Goal: Information Seeking & Learning: Learn about a topic

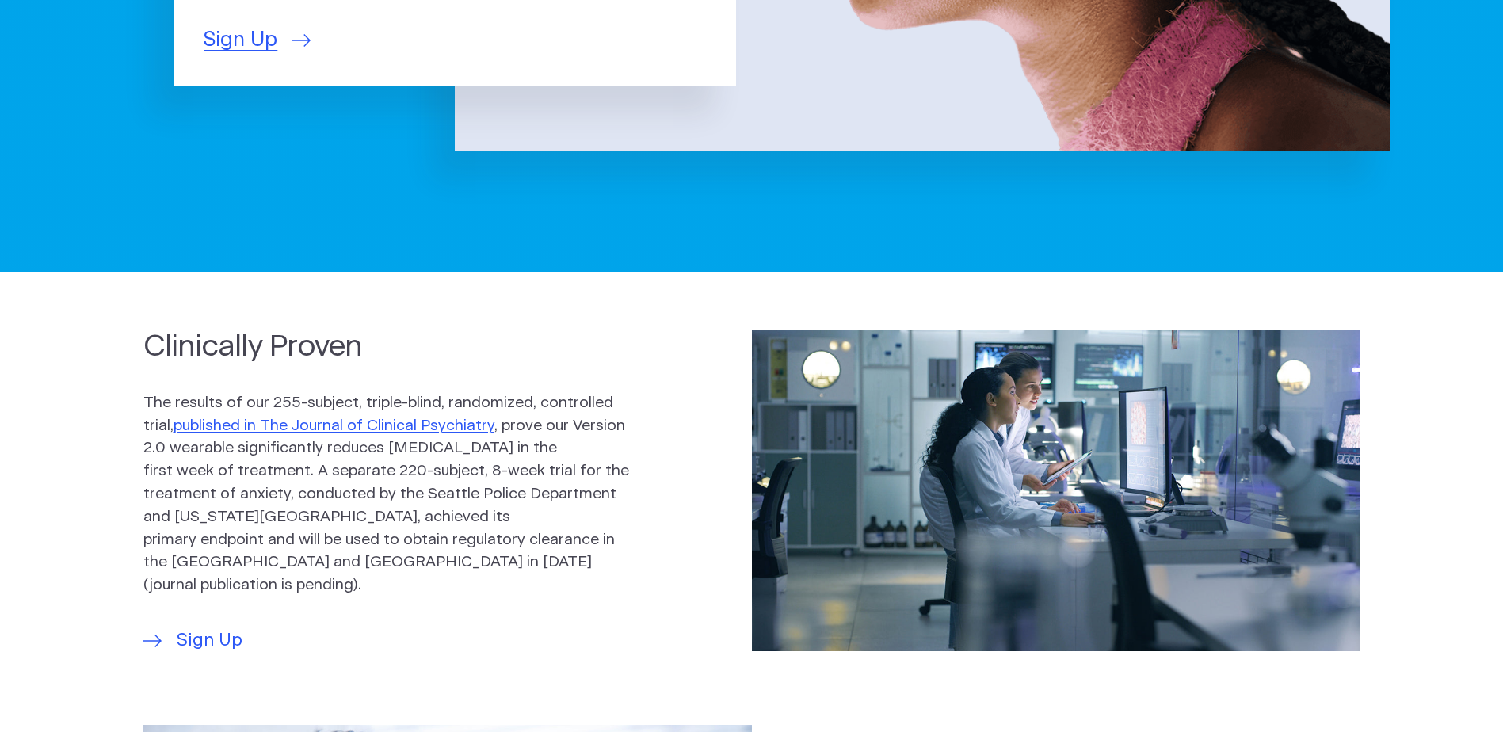
scroll to position [634, 0]
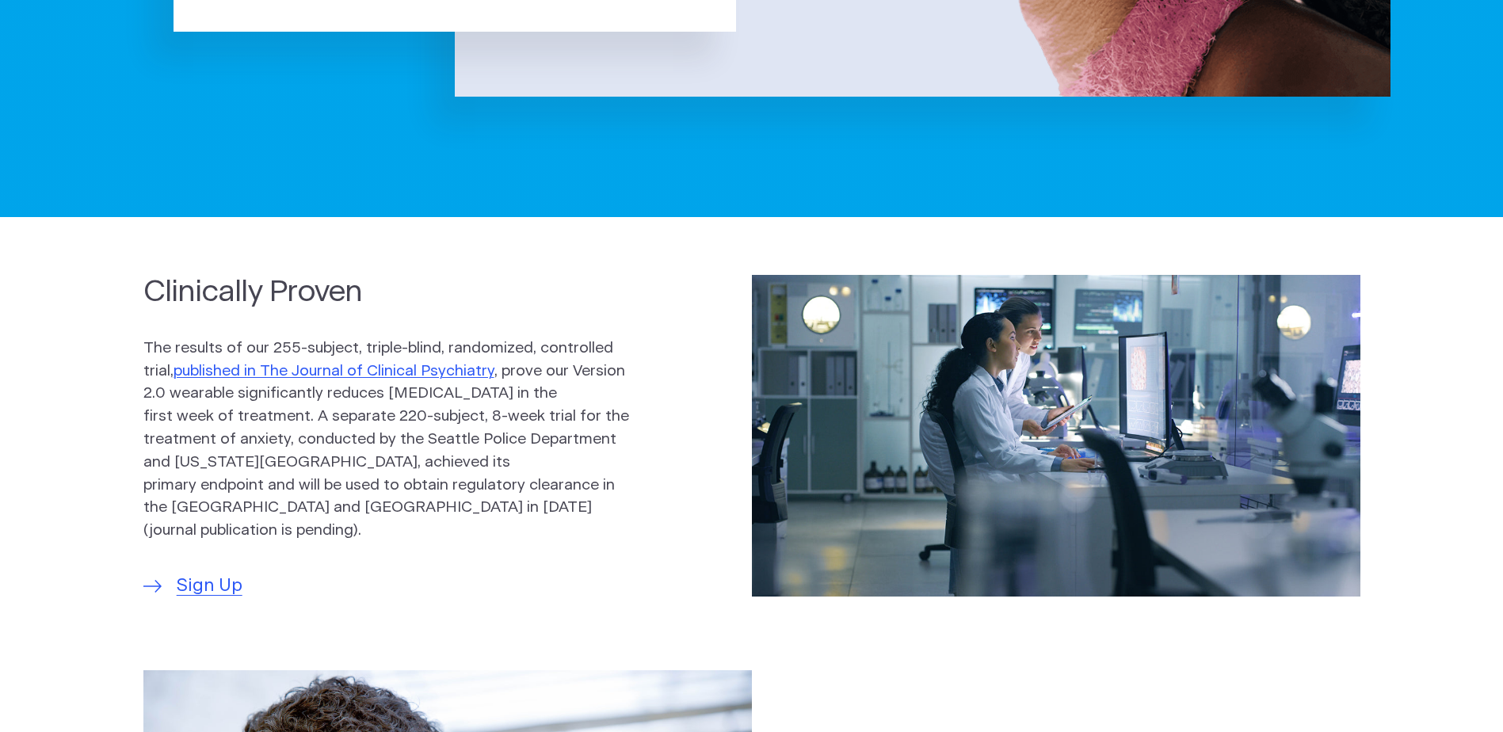
click at [59, 461] on section "Clinically Proven The results of our 255-subject, triple-blind, randomized, con…" at bounding box center [751, 436] width 1503 height 359
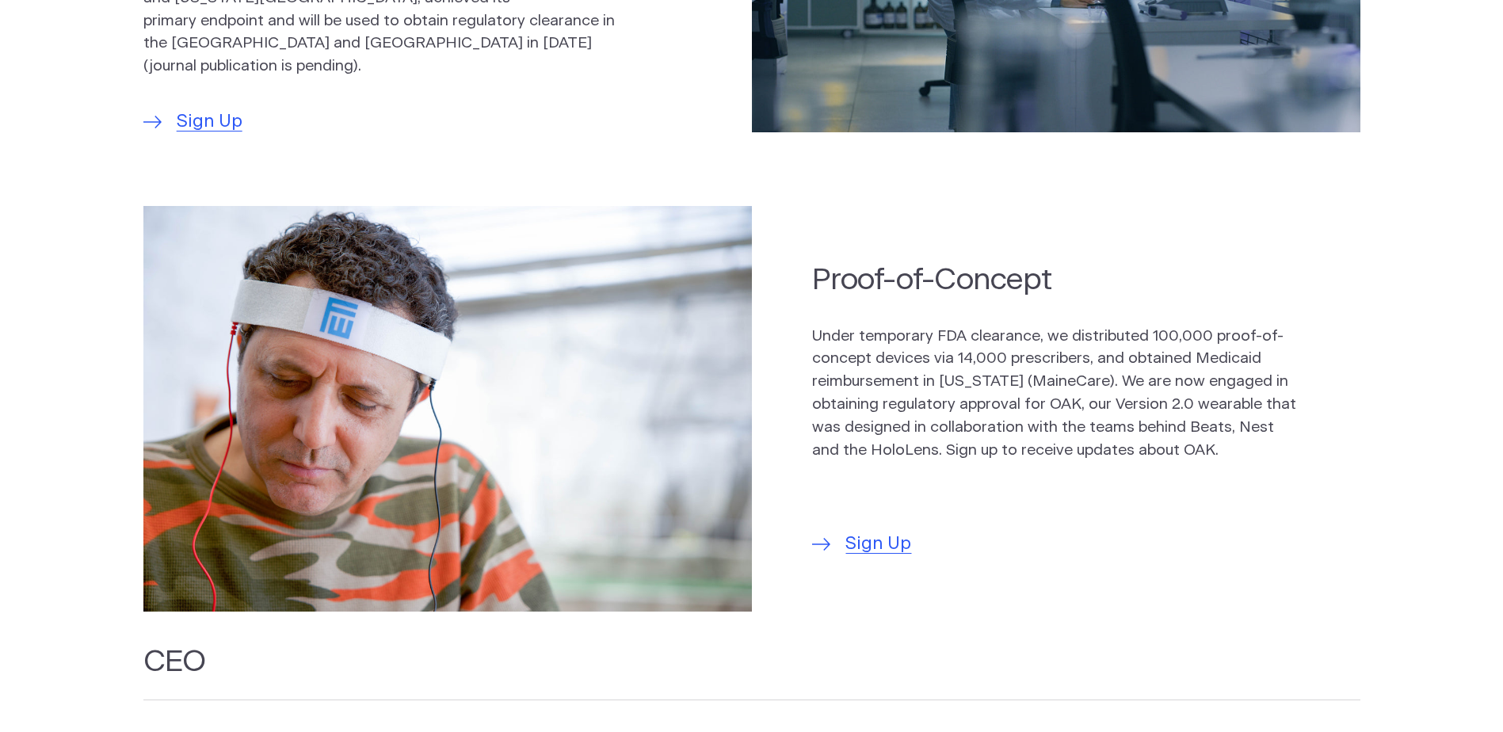
scroll to position [1110, 0]
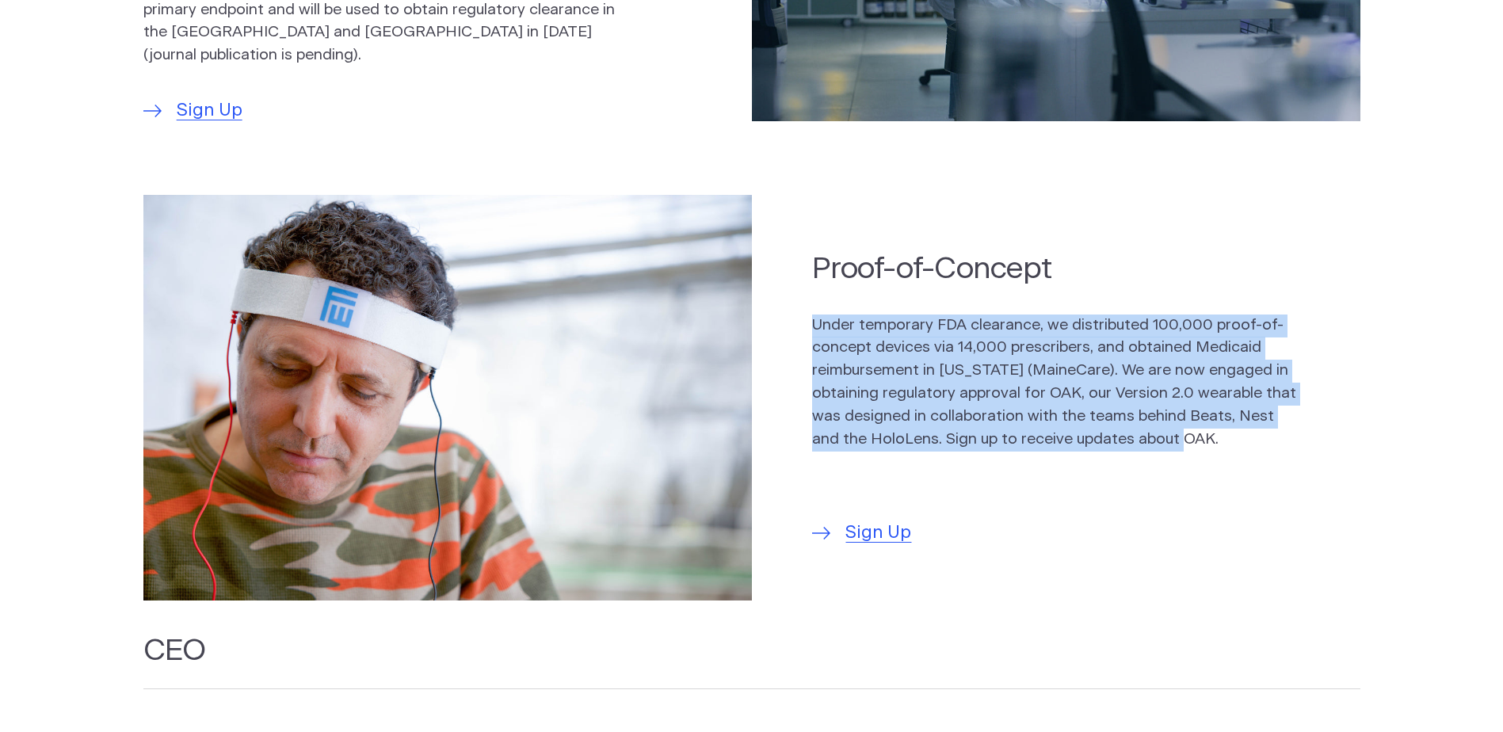
drag, startPoint x: 817, startPoint y: 320, endPoint x: 1212, endPoint y: 432, distance: 410.2
click at [1212, 432] on p "Under temporary FDA clearance, we distributed 100,000 proof-of-concept devices …" at bounding box center [1055, 383] width 487 height 137
copy p "Under temporary FDA clearance, we distributed 100,000 proof-of-concept devices …"
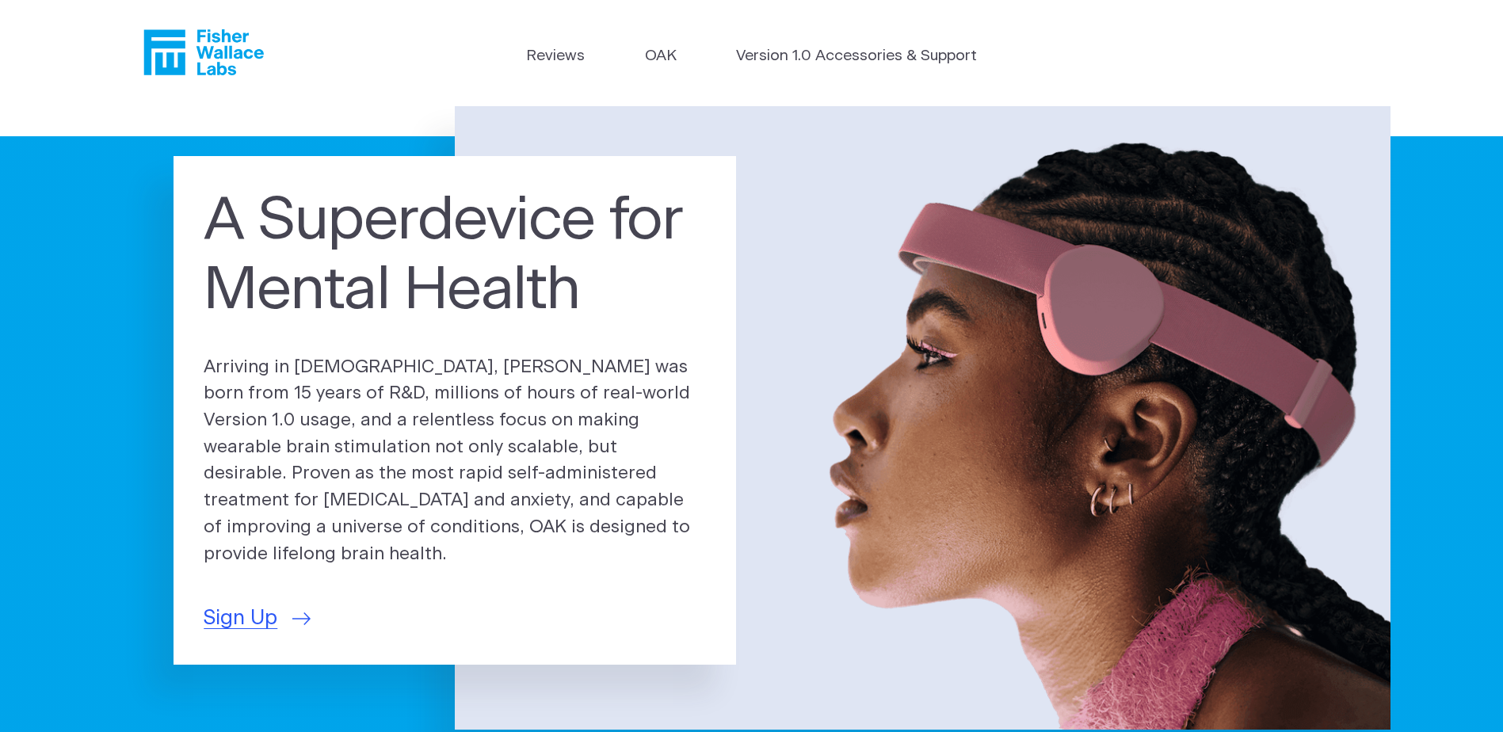
scroll to position [0, 0]
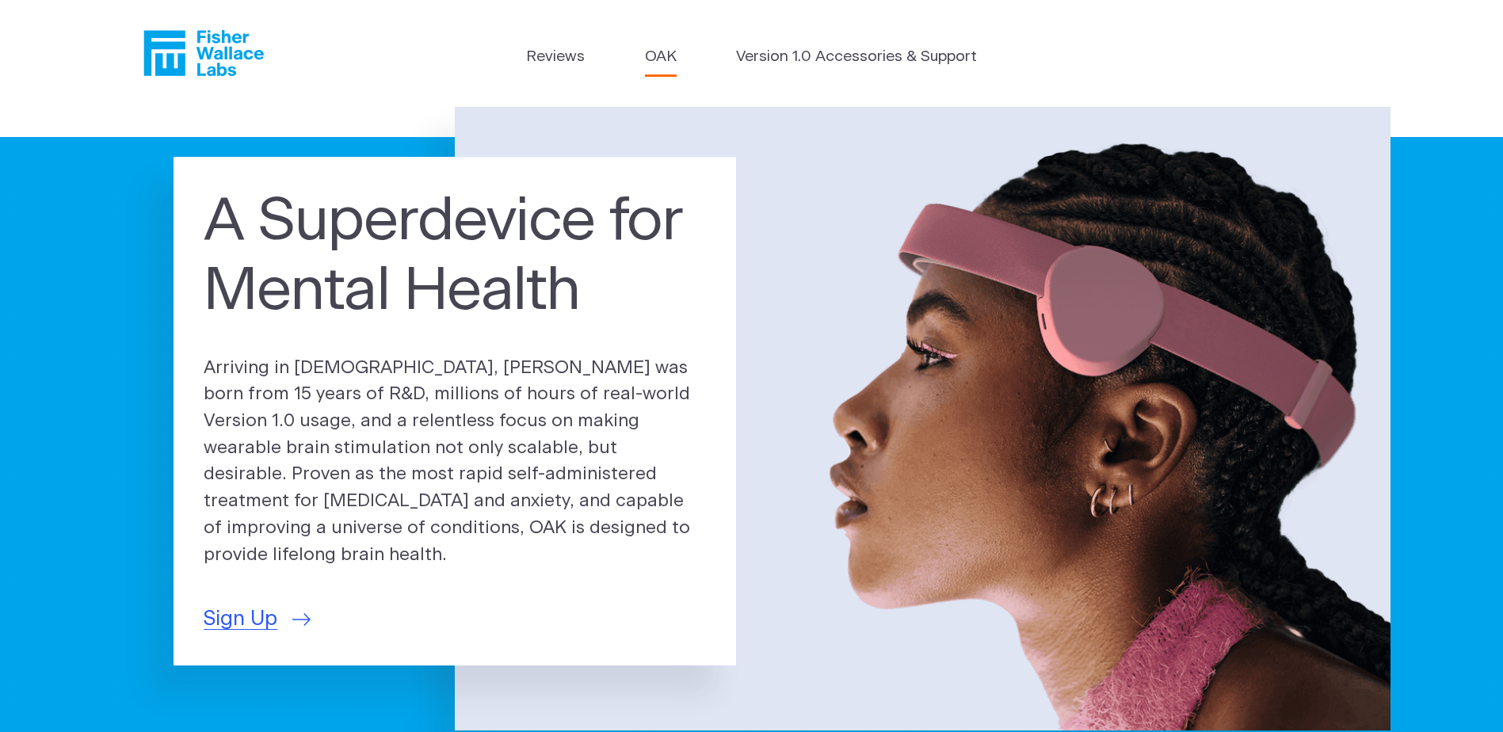
click at [667, 55] on link "OAK" at bounding box center [661, 57] width 32 height 23
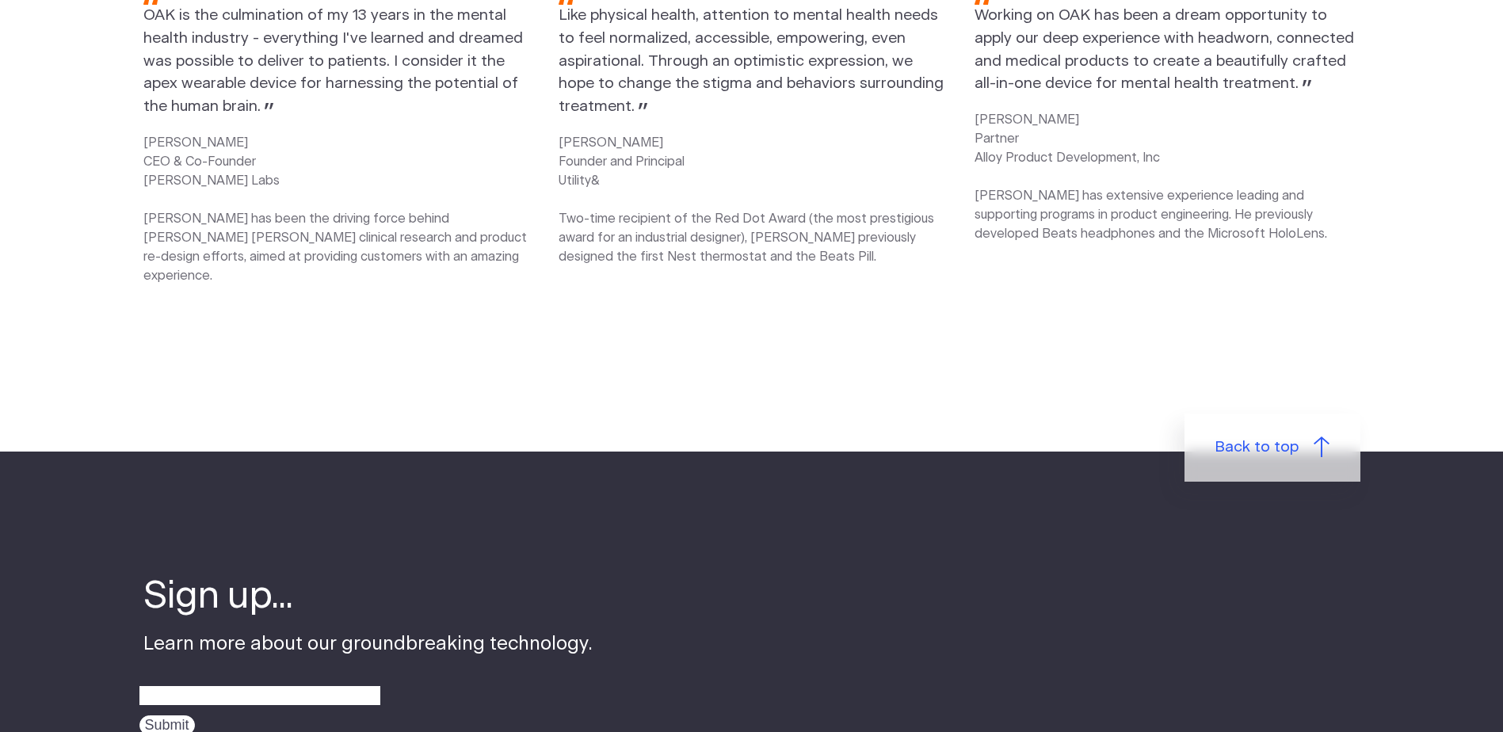
scroll to position [2378, 0]
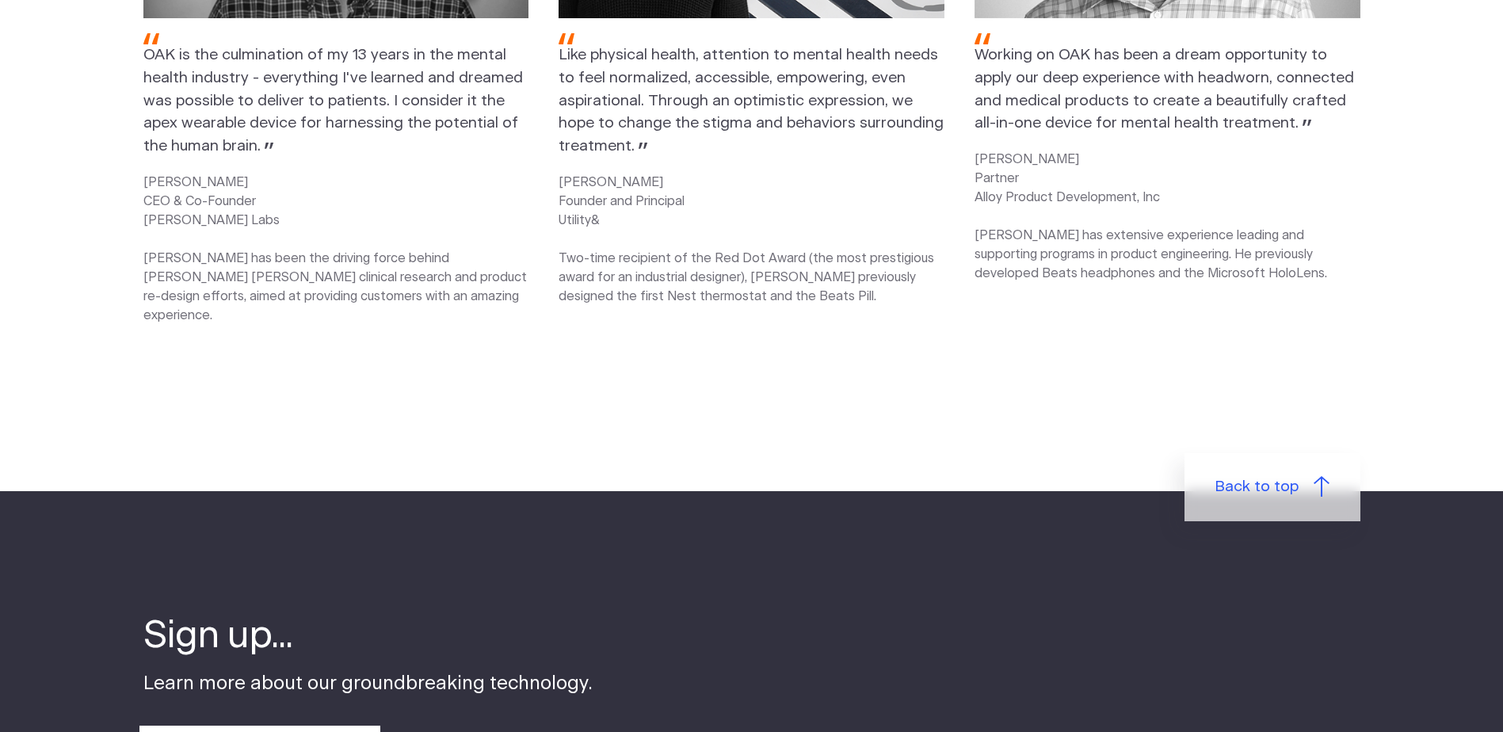
click at [432, 292] on section "The Team Behind OAK OAK is the culmination of my 13 years in the mental health …" at bounding box center [751, 48] width 1503 height 888
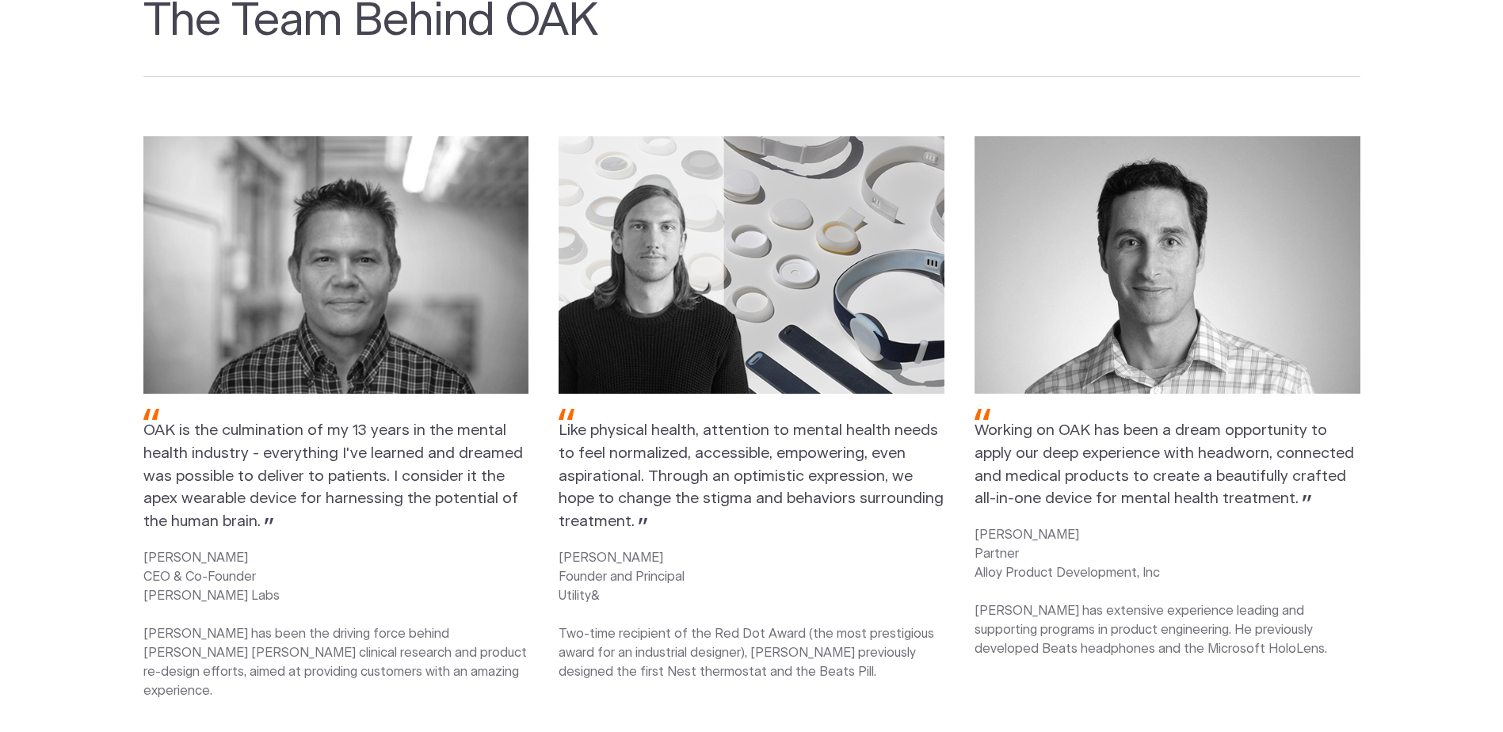
scroll to position [1981, 0]
